Goal: Task Accomplishment & Management: Use online tool/utility

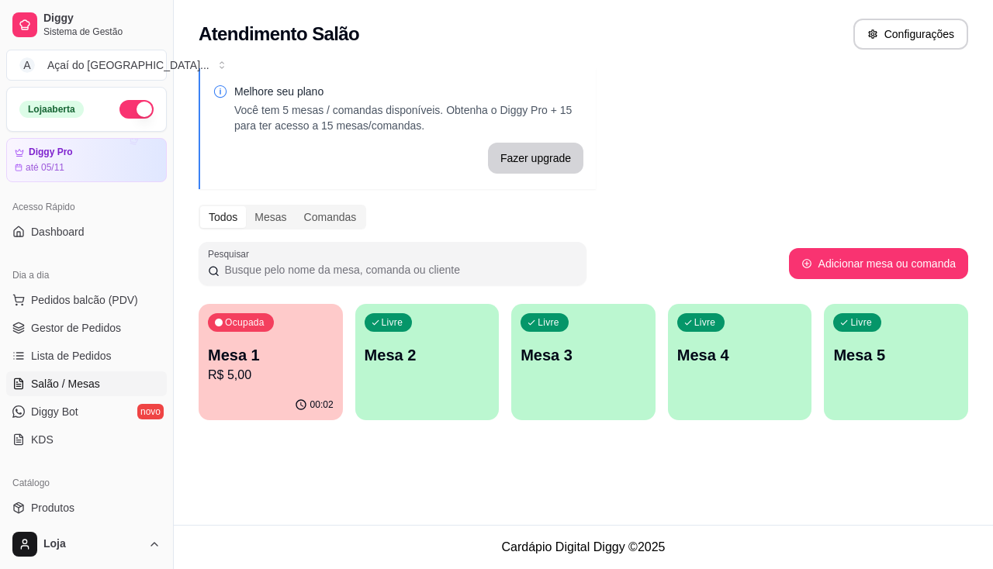
click at [288, 354] on p "Mesa 1" at bounding box center [271, 355] width 126 height 22
click at [369, 374] on div "Livre Mesa 2" at bounding box center [427, 353] width 140 height 95
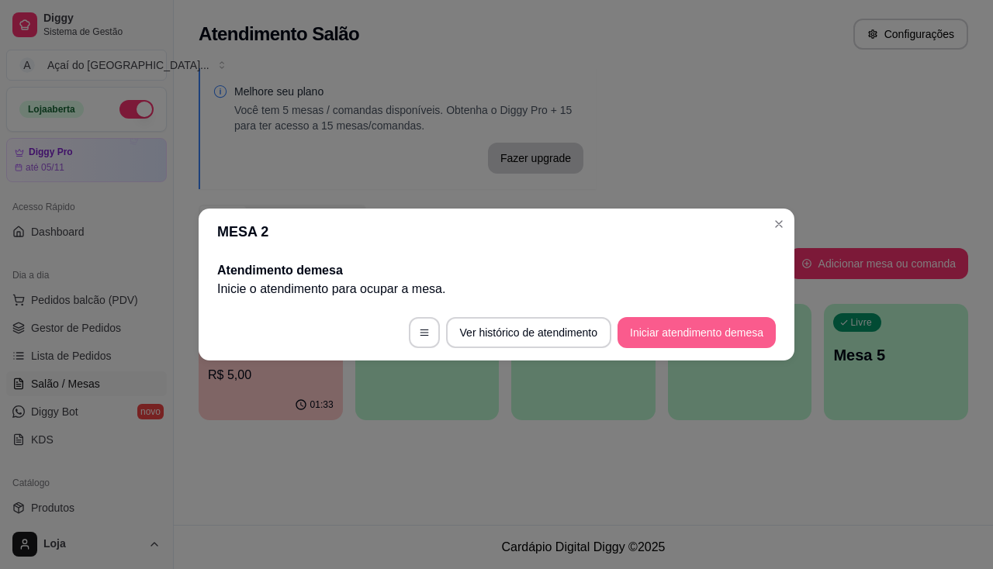
click at [746, 342] on button "Iniciar atendimento de mesa" at bounding box center [697, 332] width 158 height 31
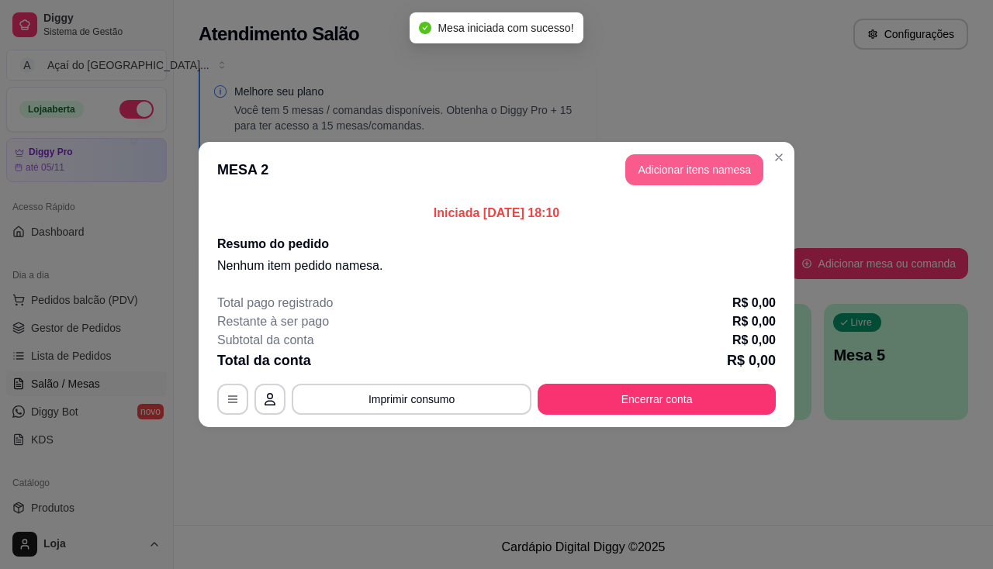
click at [742, 177] on button "Adicionar itens na mesa" at bounding box center [694, 169] width 138 height 31
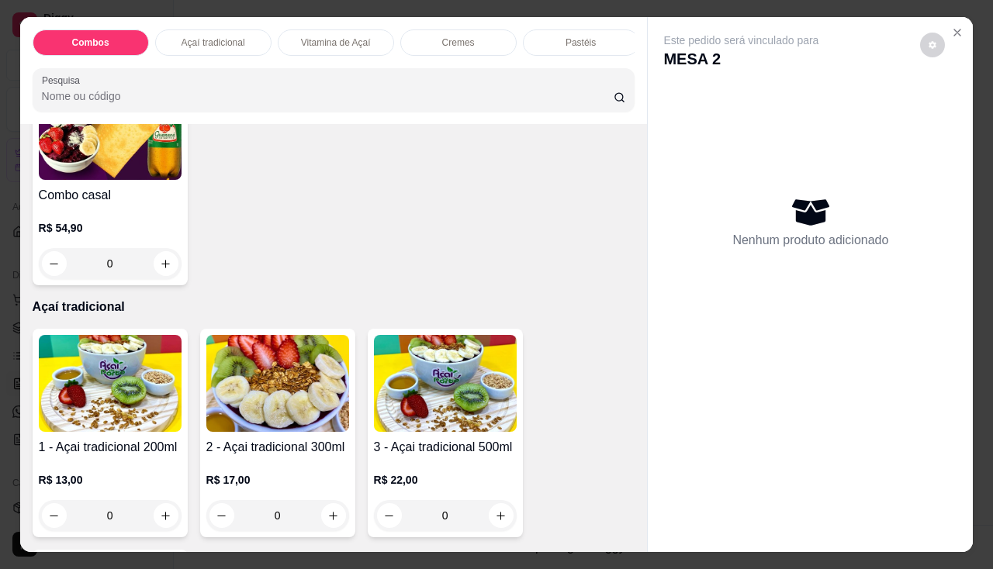
scroll to position [465, 0]
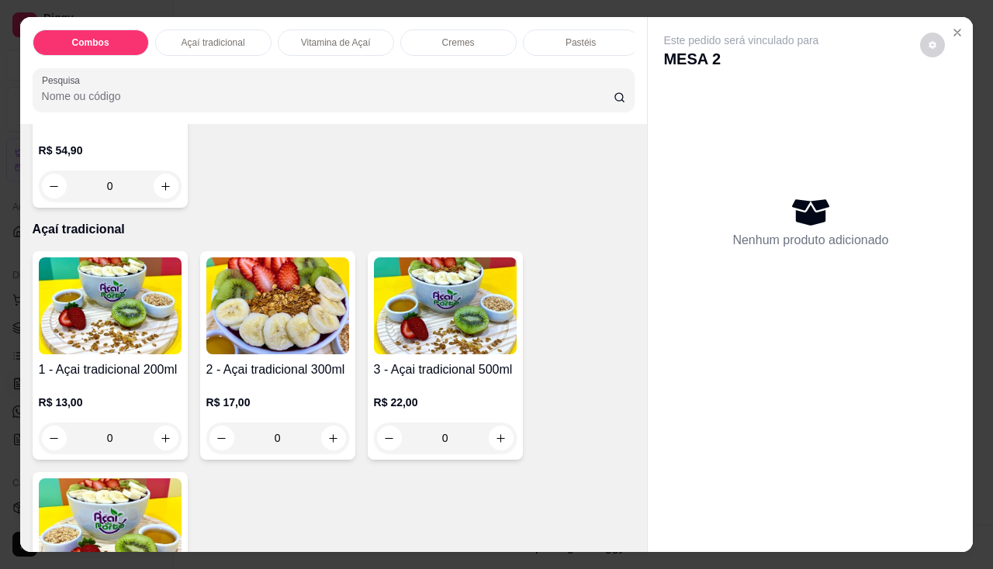
click at [139, 348] on img at bounding box center [110, 306] width 143 height 97
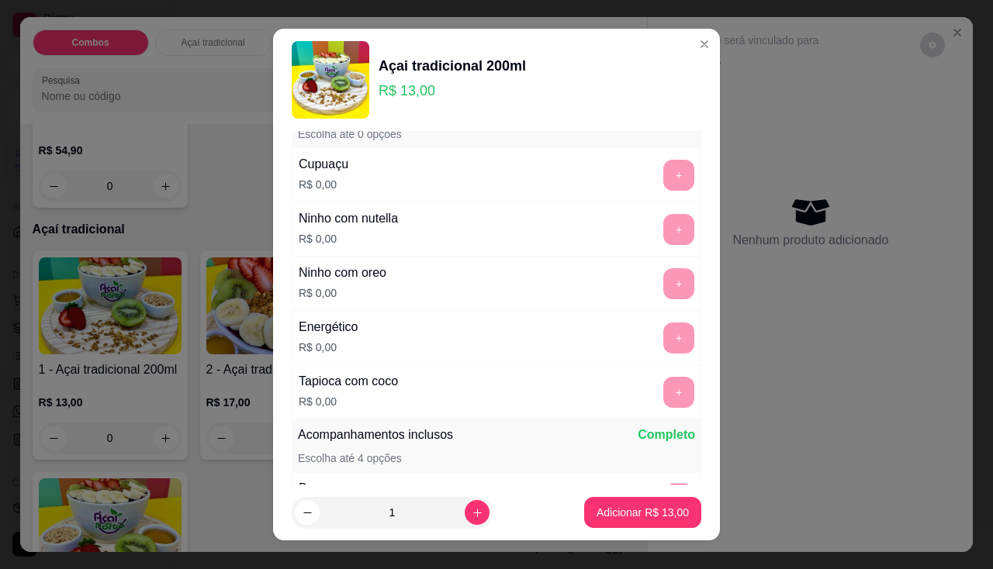
scroll to position [233, 0]
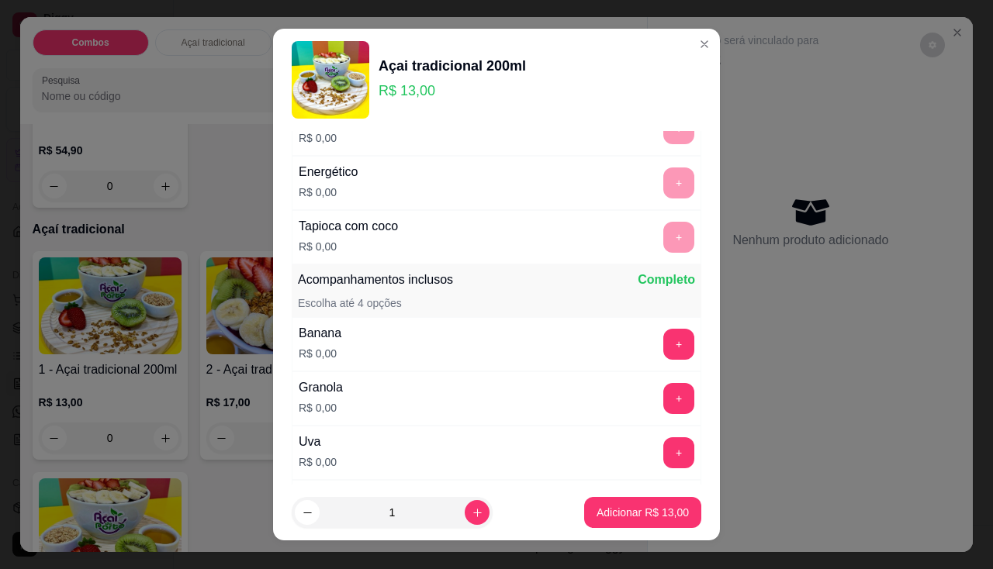
click at [648, 375] on div "Granola R$ 0,00 +" at bounding box center [497, 399] width 410 height 54
click at [663, 331] on button "+" at bounding box center [678, 344] width 31 height 31
click at [654, 372] on div "Granola R$ 0,00 +" at bounding box center [497, 399] width 410 height 54
click at [653, 382] on div "Granola R$ 0,00 +" at bounding box center [497, 399] width 410 height 54
click at [663, 393] on button "+" at bounding box center [678, 398] width 31 height 31
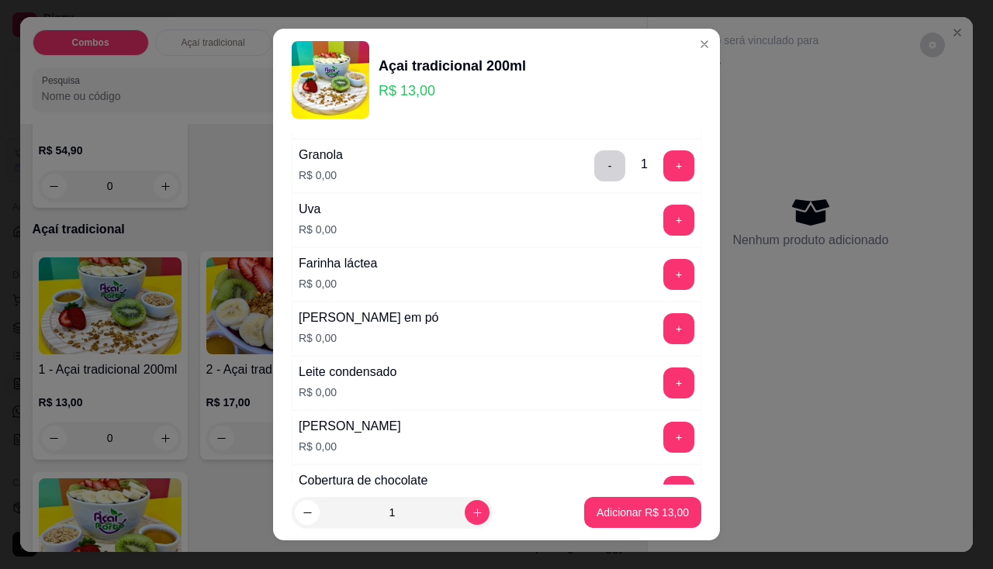
scroll to position [543, 0]
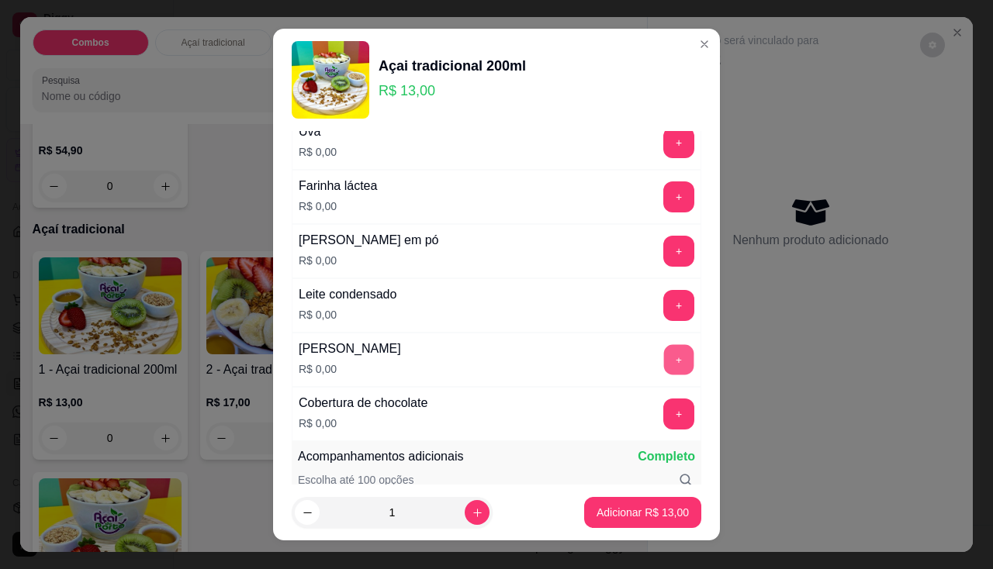
click at [664, 347] on button "+" at bounding box center [679, 359] width 30 height 30
click at [664, 300] on button "+" at bounding box center [679, 305] width 30 height 30
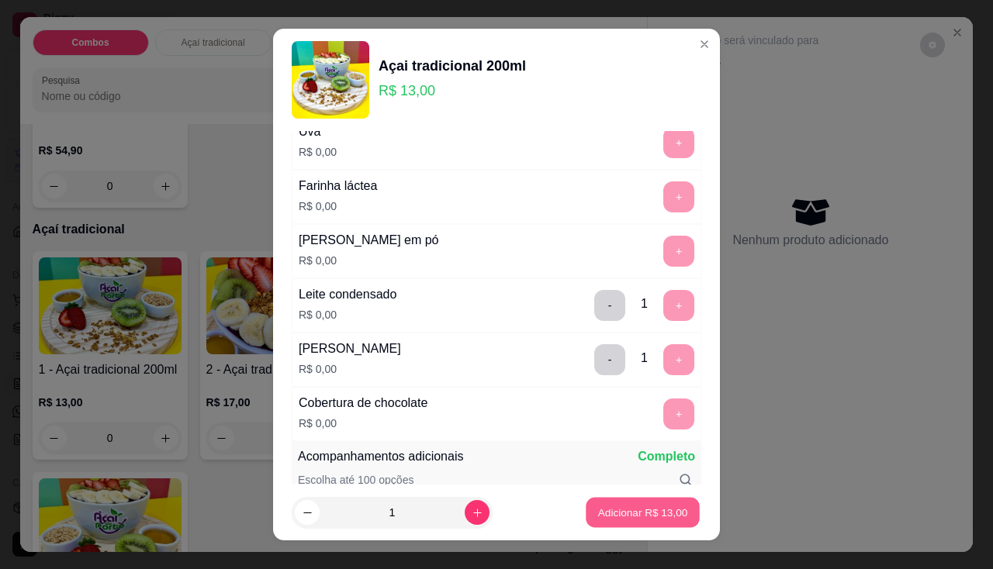
click at [611, 522] on button "Adicionar R$ 13,00" at bounding box center [643, 513] width 114 height 30
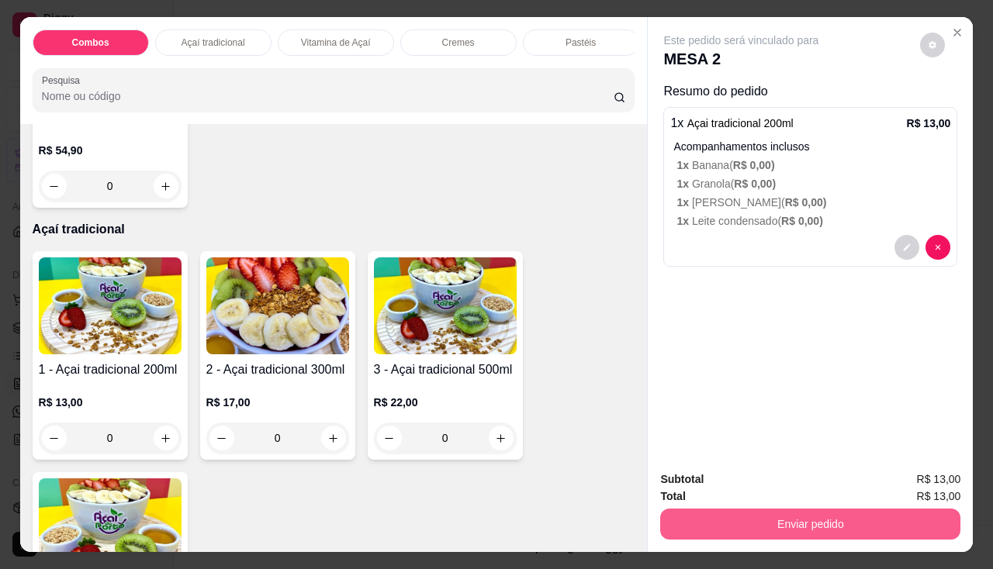
click at [723, 521] on button "Enviar pedido" at bounding box center [810, 524] width 300 height 31
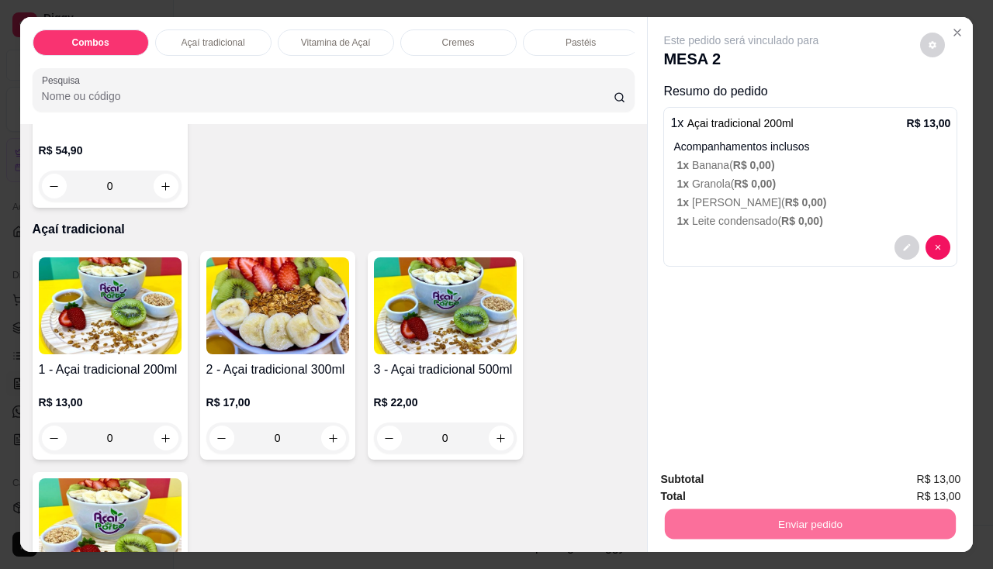
click at [919, 474] on button "Enviar pedido" at bounding box center [920, 480] width 85 height 29
